Goal: Find specific page/section: Find specific page/section

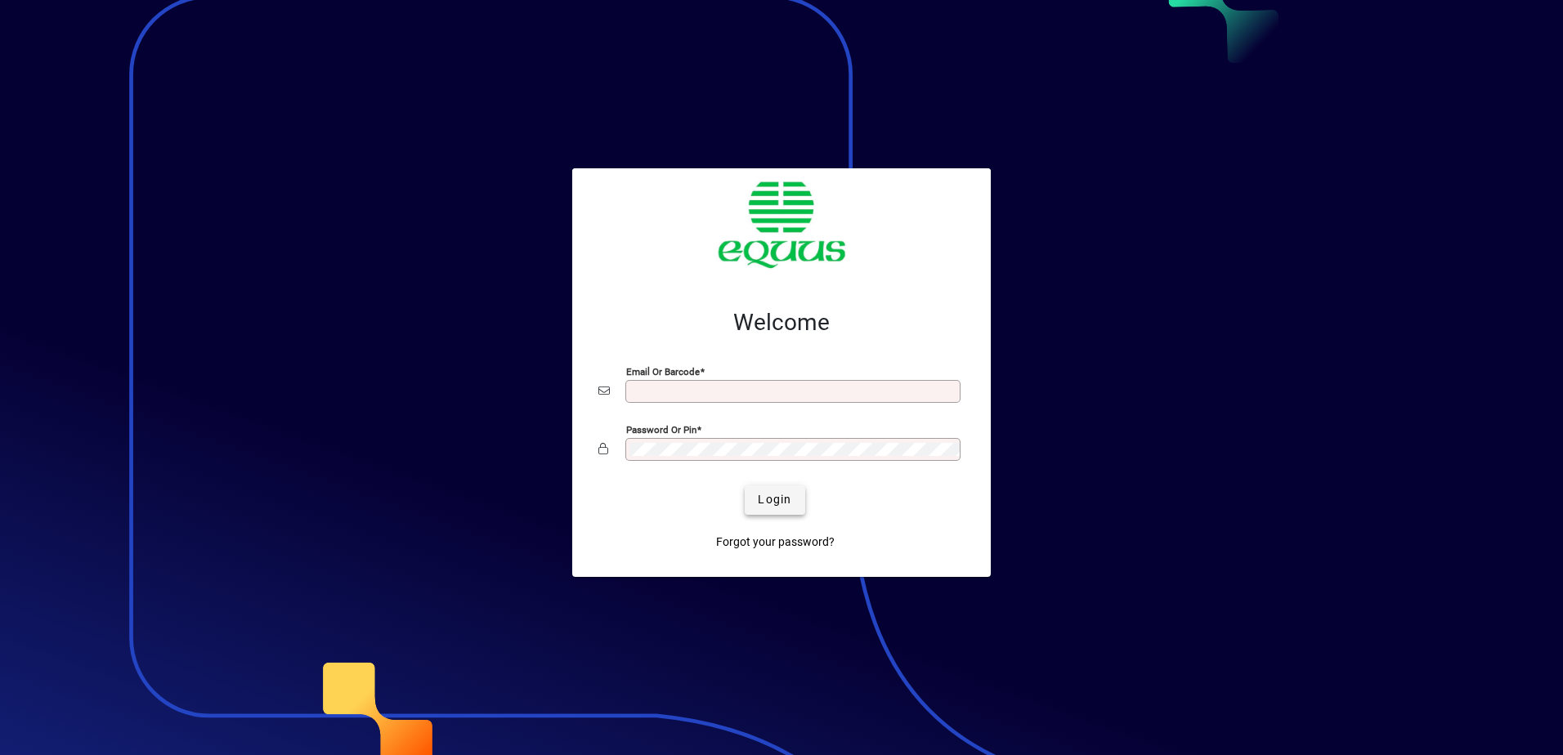
type input "**********"
click at [767, 499] on span "Login" at bounding box center [775, 499] width 34 height 17
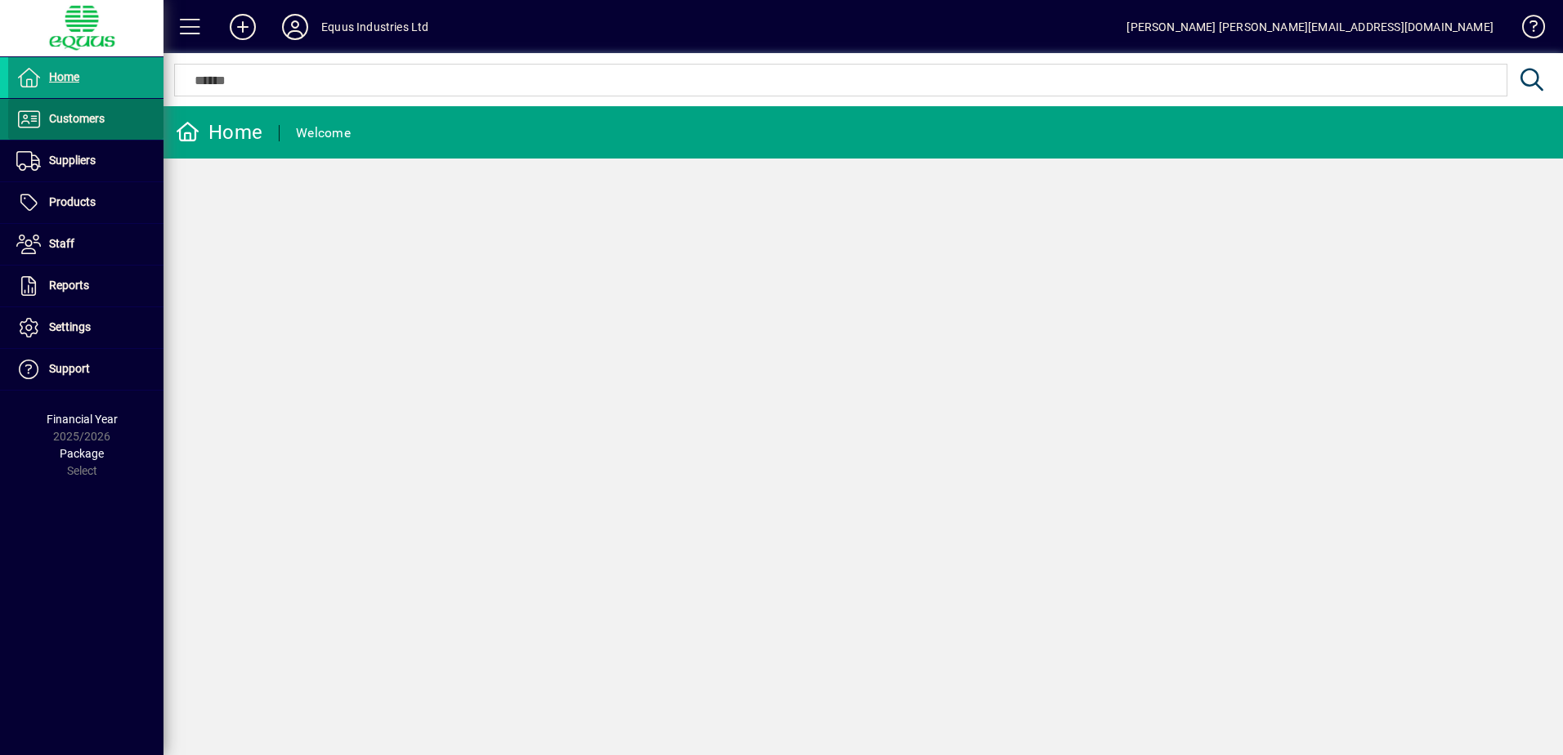
click at [83, 120] on span "Customers" at bounding box center [77, 118] width 56 height 13
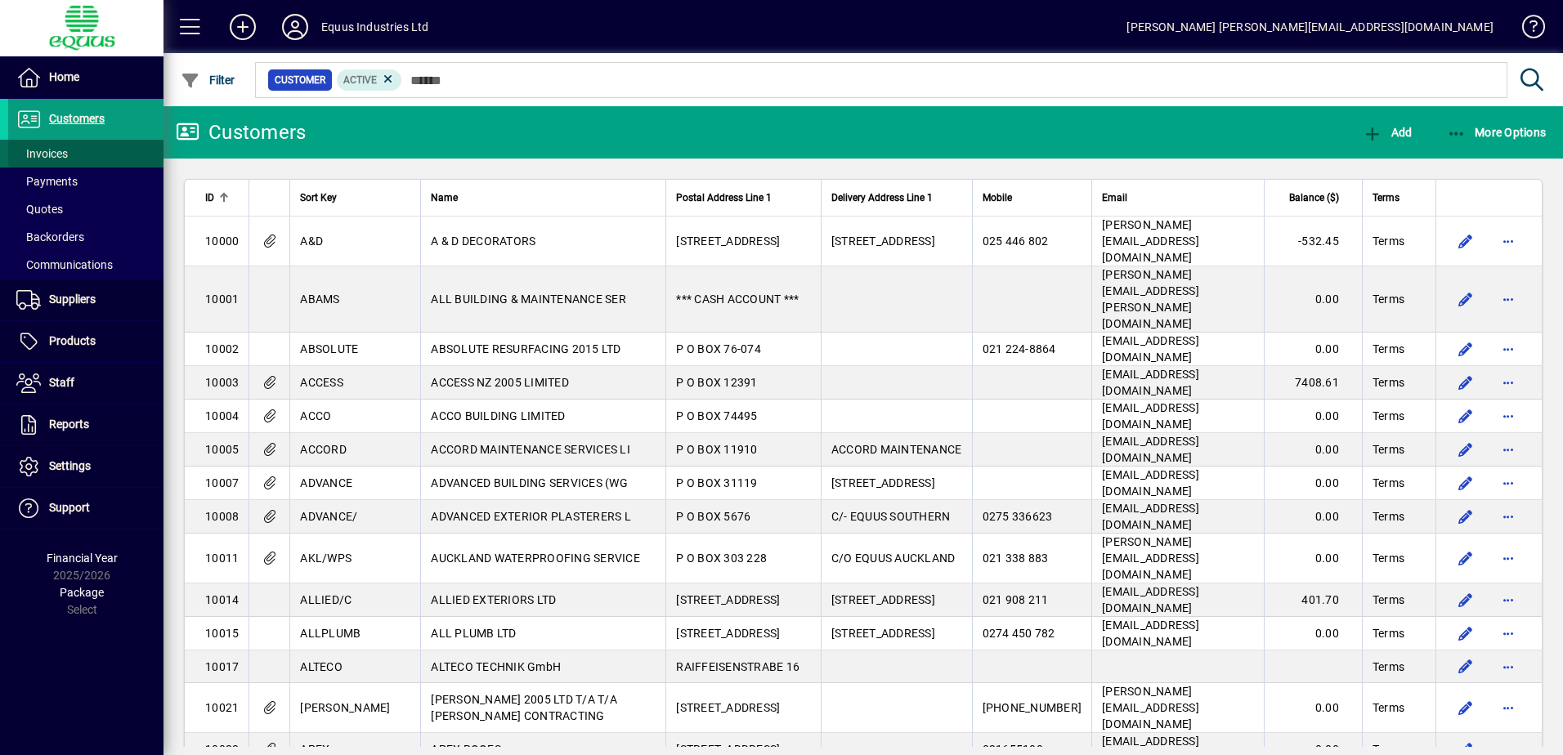
click at [55, 159] on span "Invoices" at bounding box center [41, 153] width 51 height 13
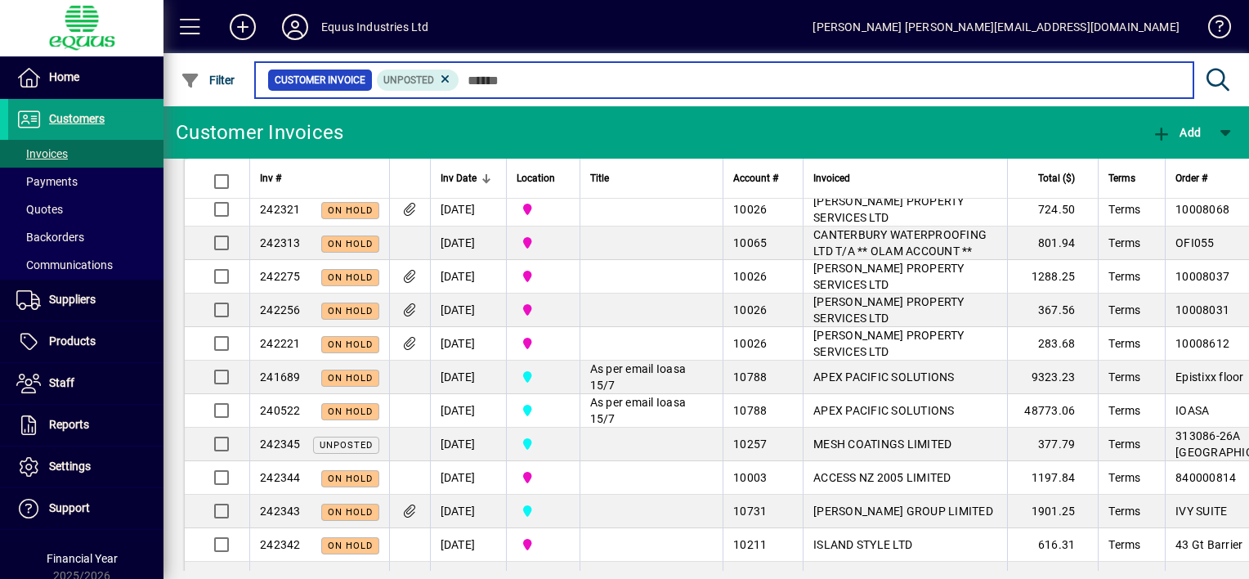
scroll to position [82, 0]
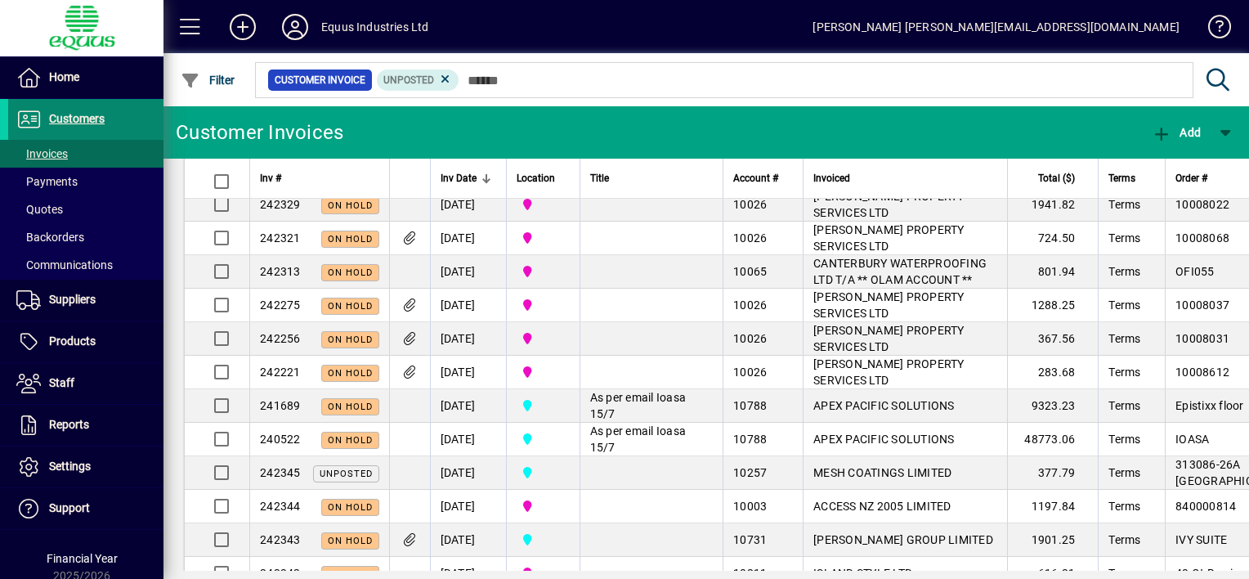
click at [99, 118] on span "Customers" at bounding box center [77, 118] width 56 height 13
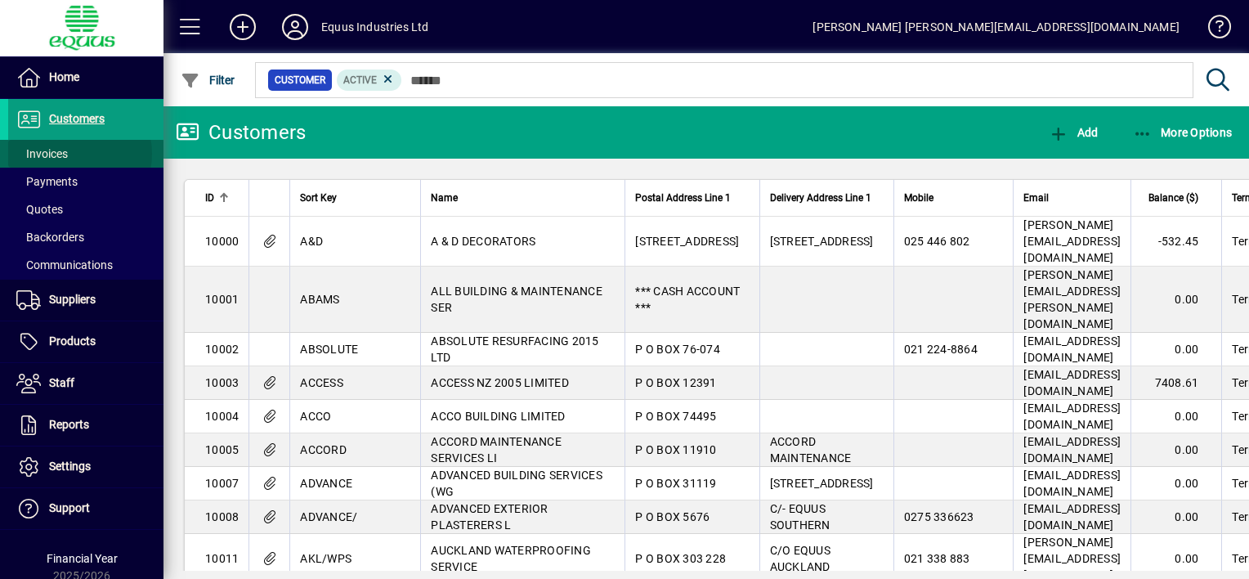
click at [67, 154] on span "Invoices" at bounding box center [41, 153] width 51 height 13
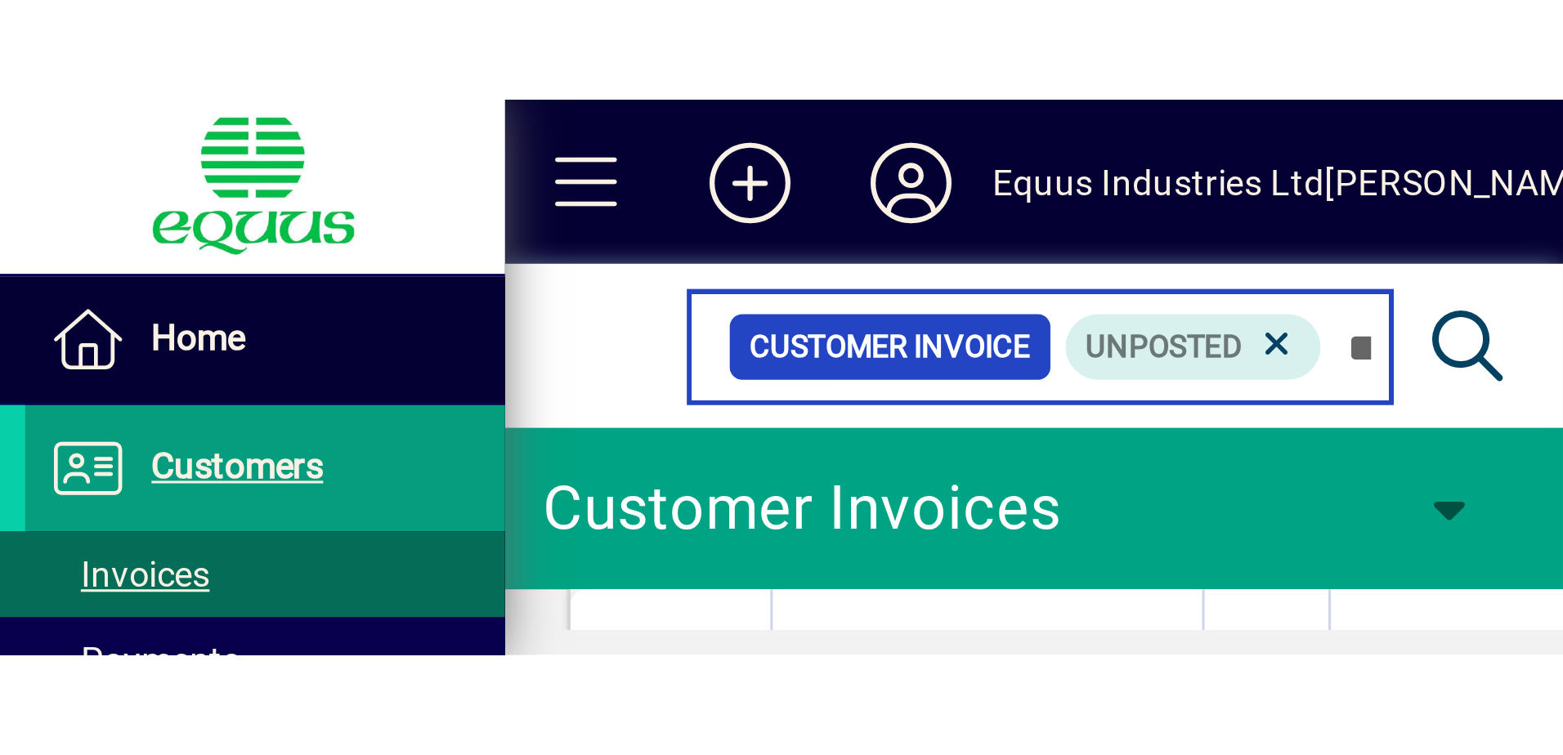
scroll to position [654, 0]
